Goal: Find specific page/section: Find specific page/section

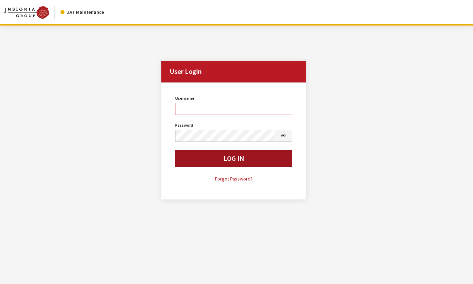
type input "svongsouthi"
click at [195, 157] on button "Log In" at bounding box center [233, 158] width 117 height 17
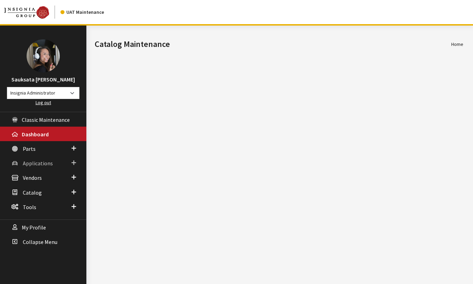
click at [59, 161] on link "Applications" at bounding box center [43, 163] width 86 height 15
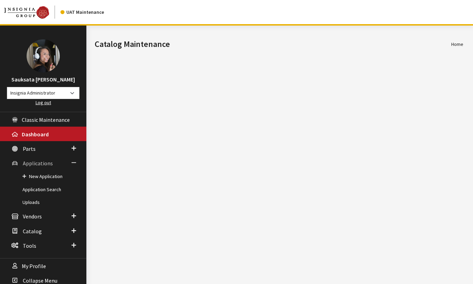
click at [57, 161] on link "Applications" at bounding box center [43, 163] width 86 height 15
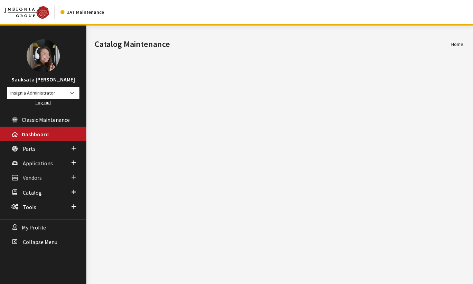
click at [50, 176] on link "Vendors" at bounding box center [43, 177] width 86 height 15
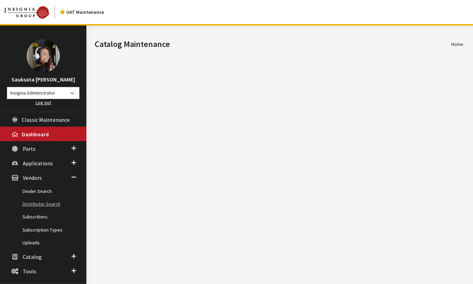
click at [36, 203] on link "Distributor Search" at bounding box center [43, 204] width 86 height 13
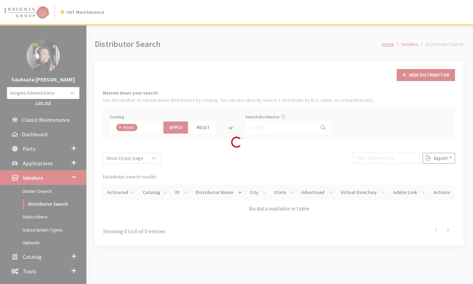
scroll to position [24, 0]
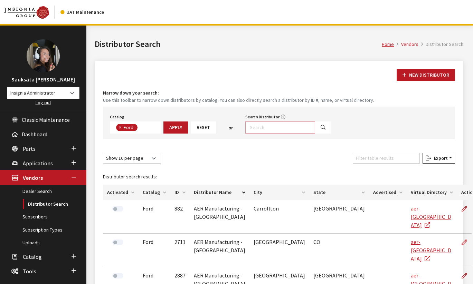
click at [256, 123] on input "Search Distributor" at bounding box center [280, 128] width 70 height 12
type input "rocky mountain"
select select
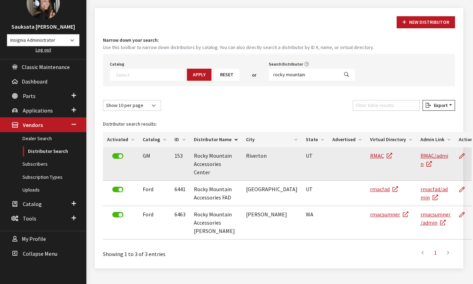
scroll to position [58, 0]
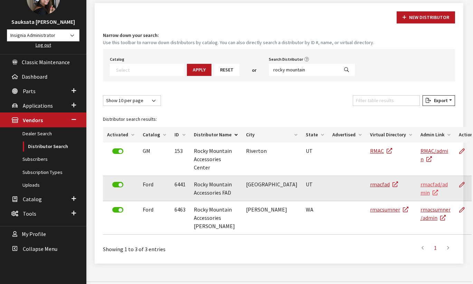
click at [421, 181] on link "rmacfad/admin" at bounding box center [434, 188] width 27 height 15
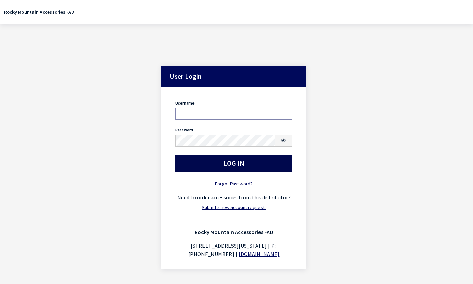
type input "svongsouthi"
click at [222, 168] on button "Log In" at bounding box center [233, 163] width 117 height 17
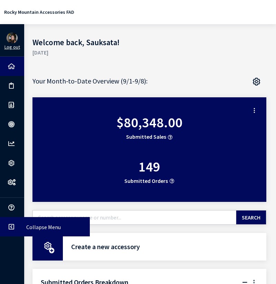
click at [12, 229] on icon at bounding box center [11, 228] width 7 height 6
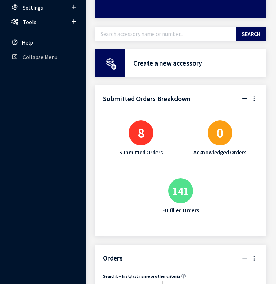
click at [49, 58] on span "Collapse Menu" at bounding box center [40, 57] width 35 height 7
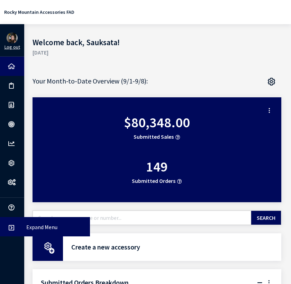
click at [6, 226] on link "Expand Menu" at bounding box center [45, 226] width 90 height 19
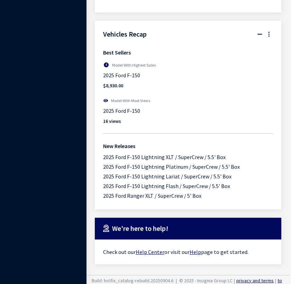
scroll to position [1170, 0]
